Goal: Transaction & Acquisition: Purchase product/service

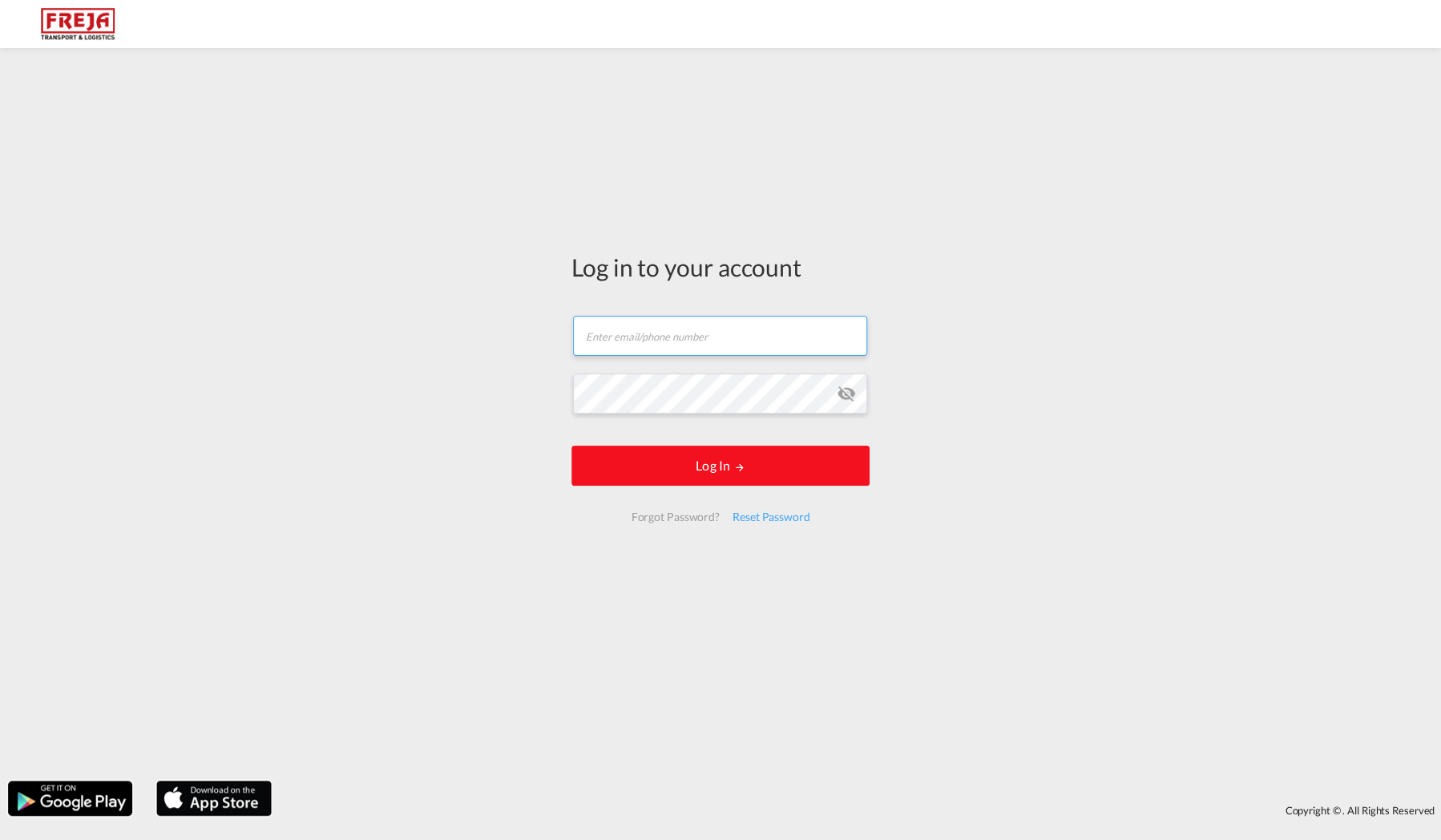
type input "[EMAIL_ADDRESS][DOMAIN_NAME]"
click at [727, 474] on button "Log In" at bounding box center [721, 466] width 298 height 40
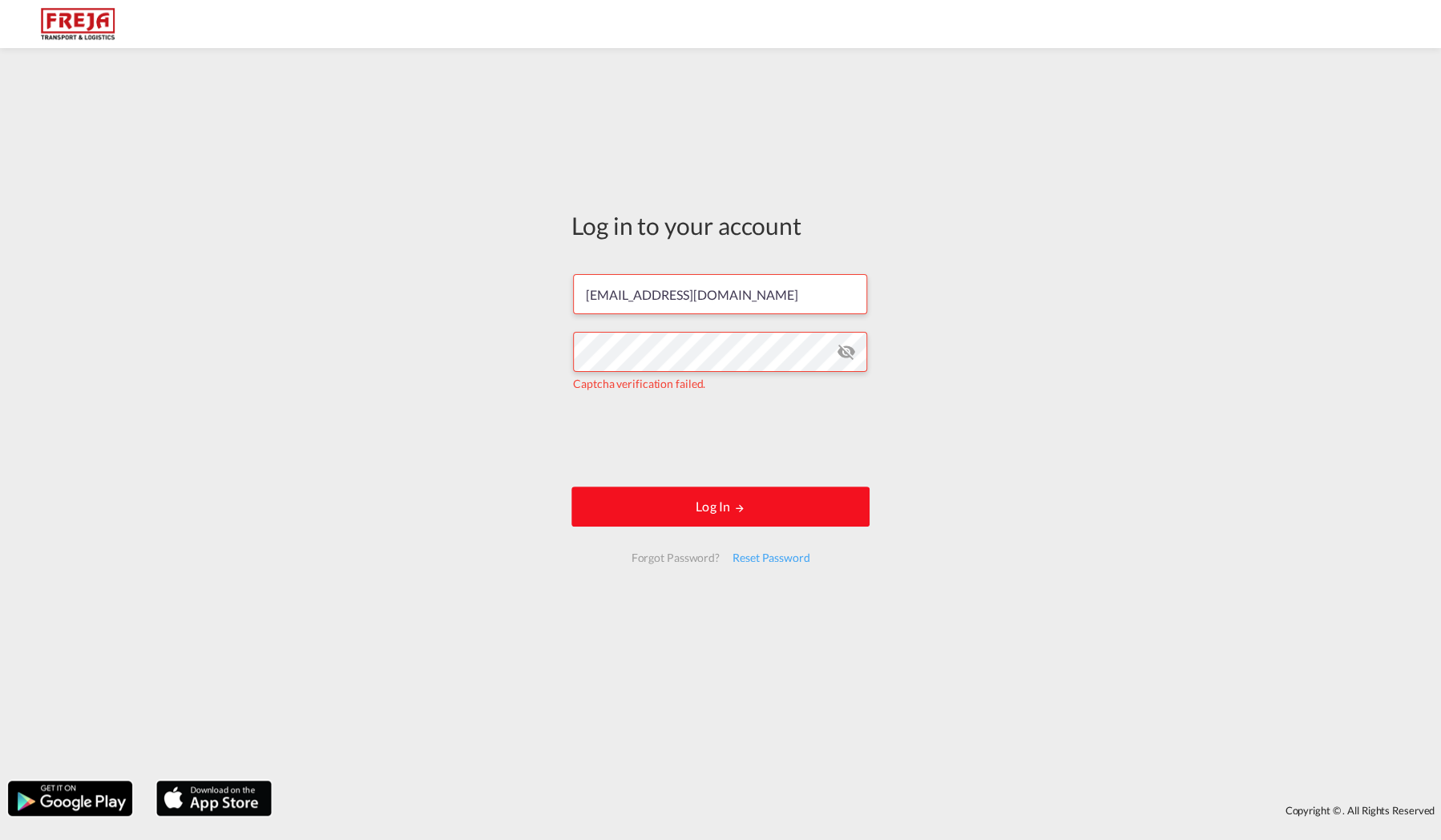
click at [721, 516] on button "Log In" at bounding box center [721, 507] width 298 height 40
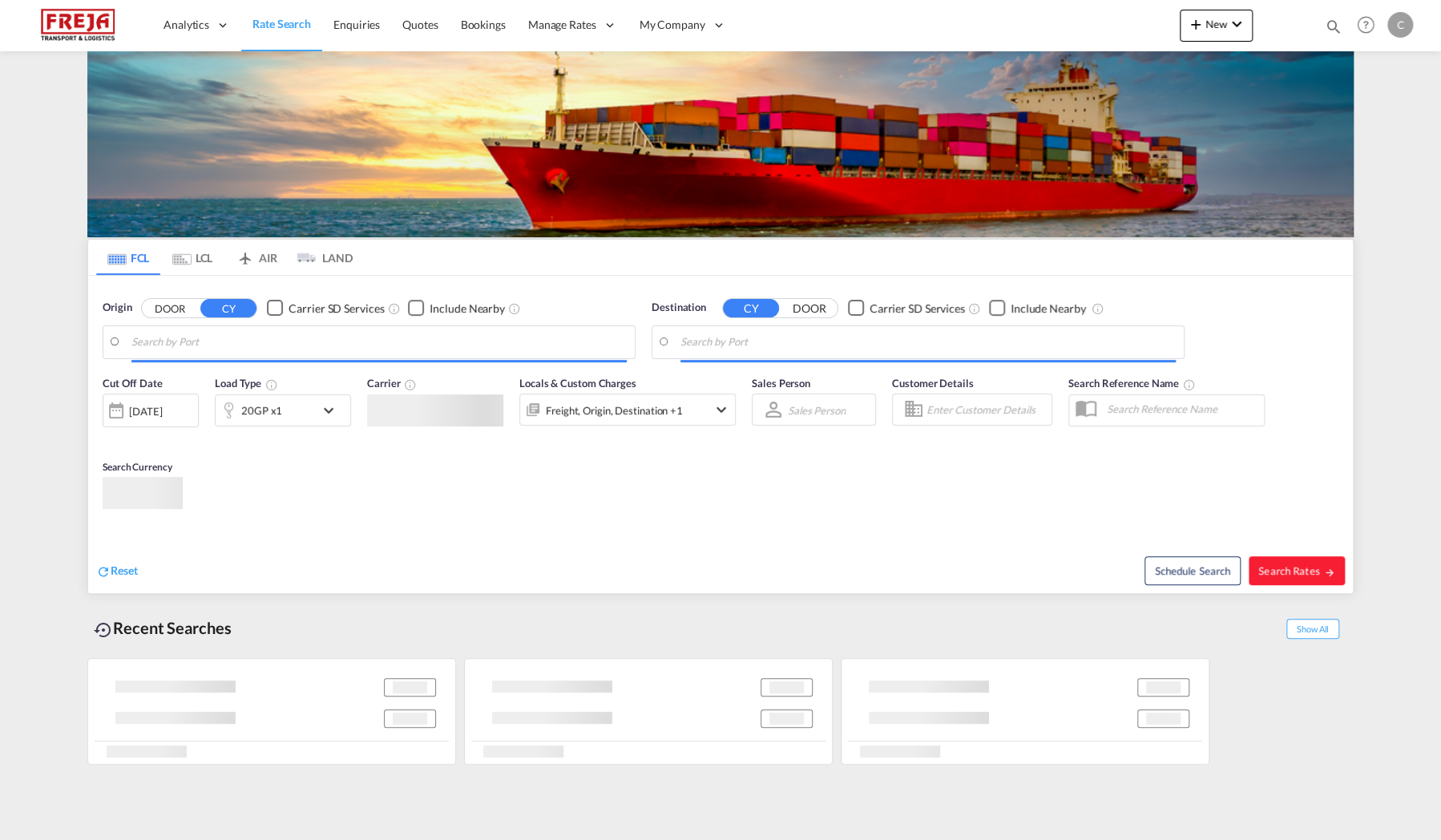
type input "[GEOGRAPHIC_DATA], [GEOGRAPHIC_DATA]"
type input "[GEOGRAPHIC_DATA], BRGIG"
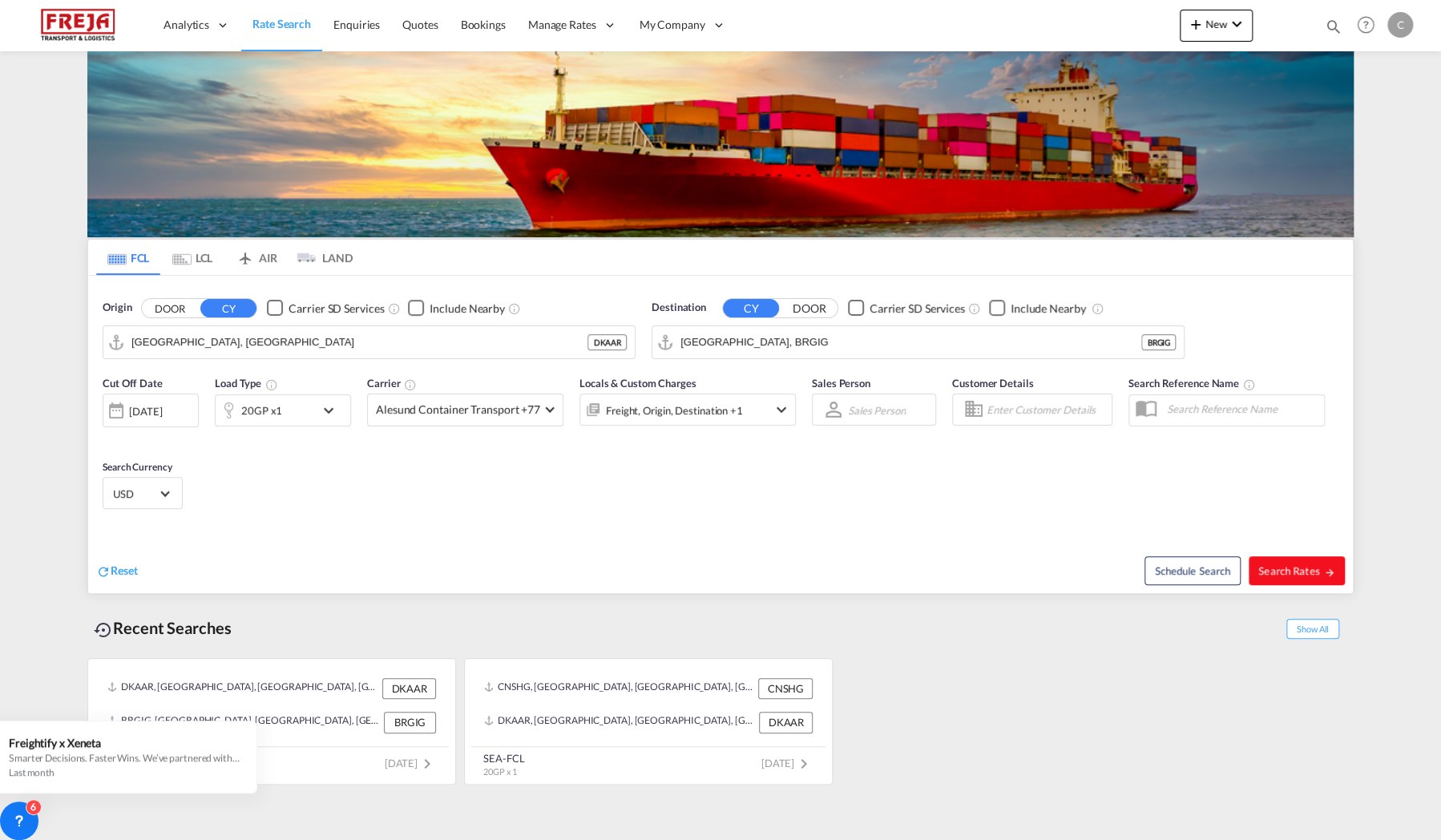
click at [1292, 575] on span "Search Rates" at bounding box center [1296, 570] width 77 height 13
type input "DKAAR to BRGIG / [DATE]"
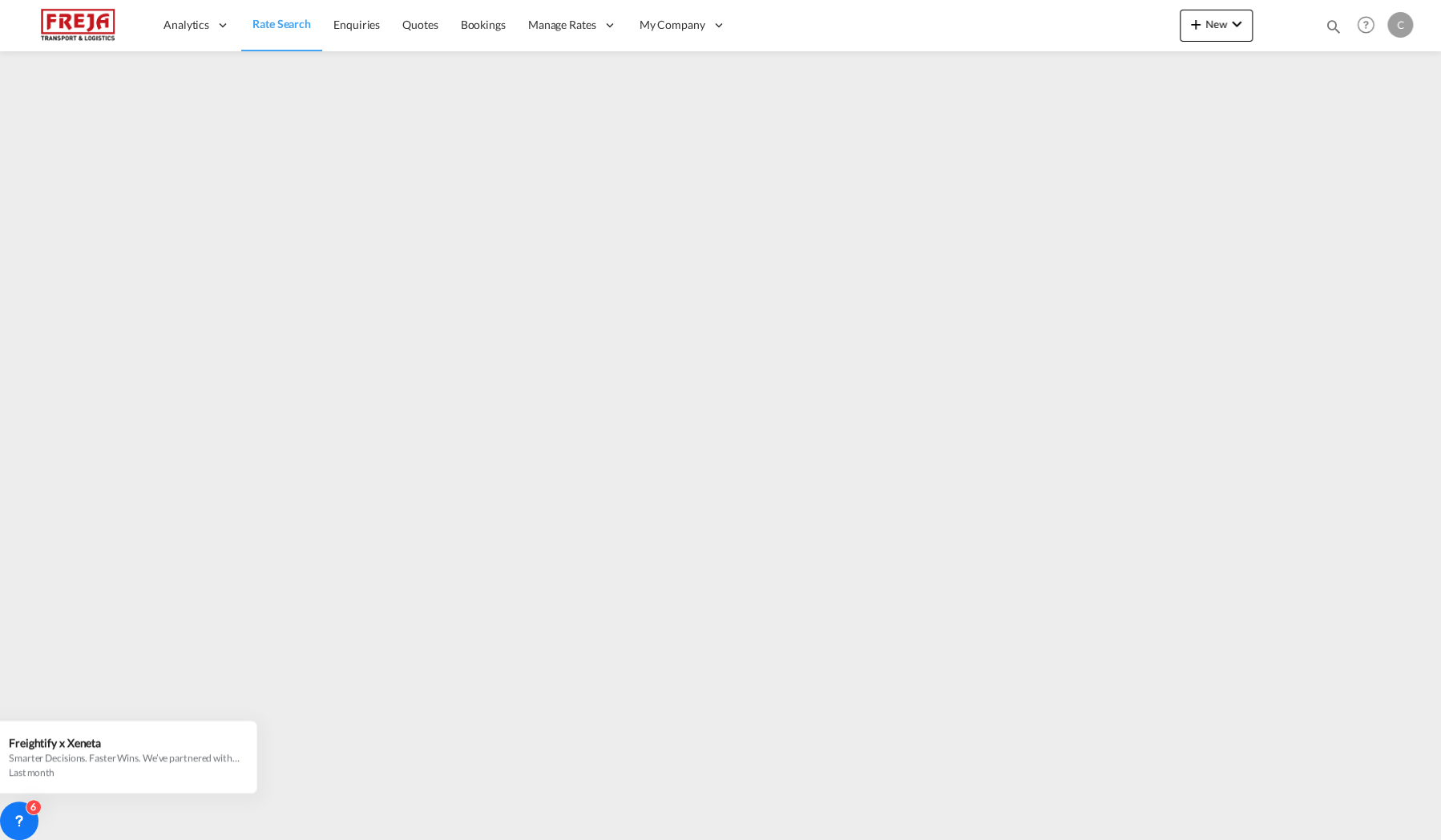
click at [1404, 26] on div "C" at bounding box center [1401, 25] width 26 height 26
